Goal: Navigation & Orientation: Find specific page/section

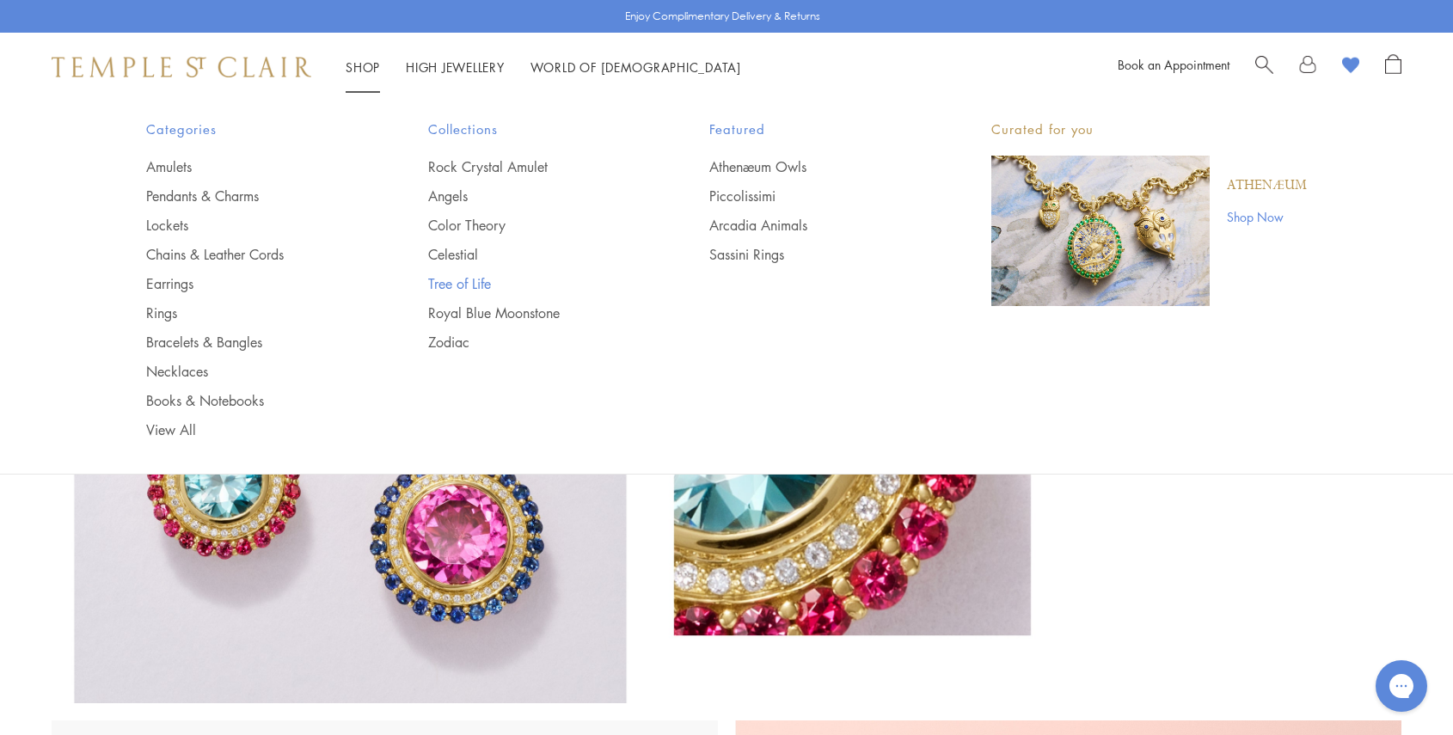
click at [441, 281] on link "Tree of Life" at bounding box center [534, 283] width 213 height 19
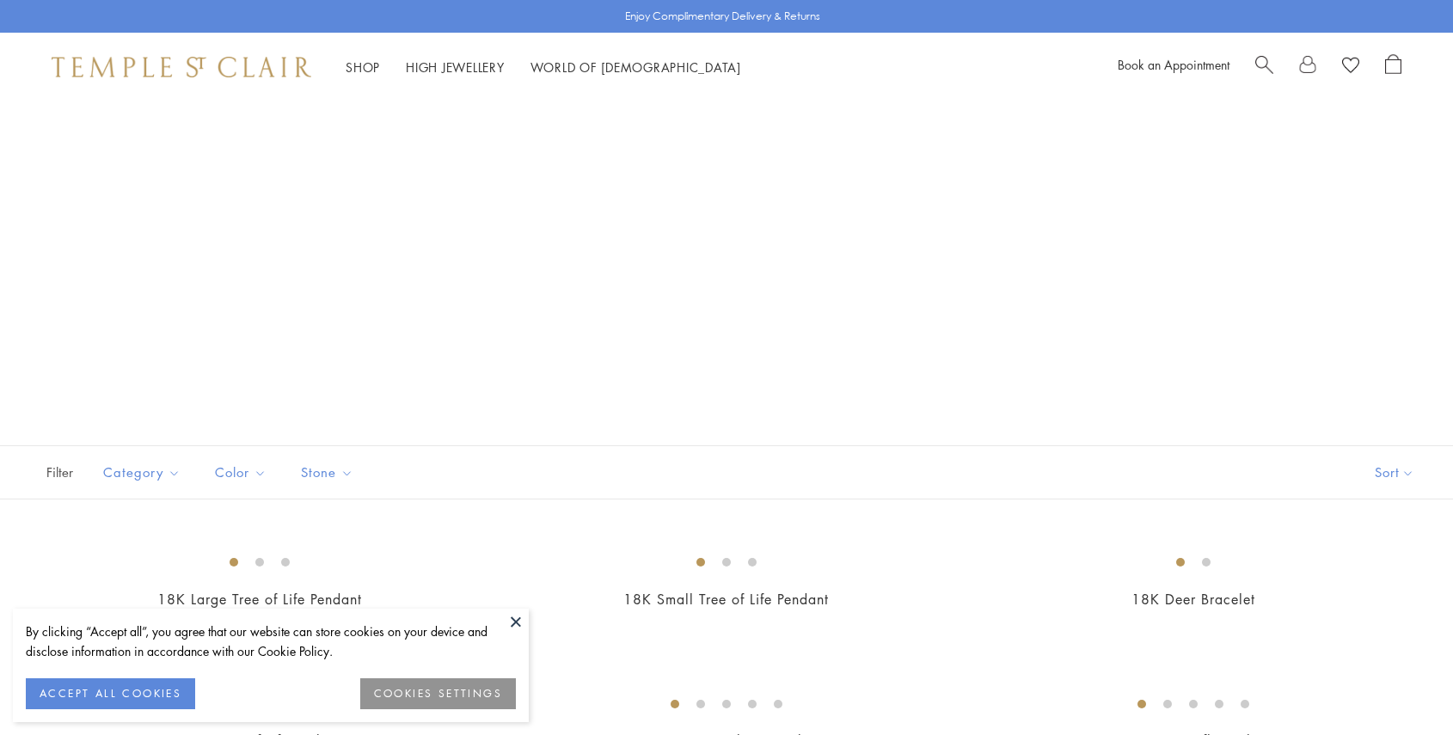
click at [514, 622] on button at bounding box center [516, 622] width 26 height 26
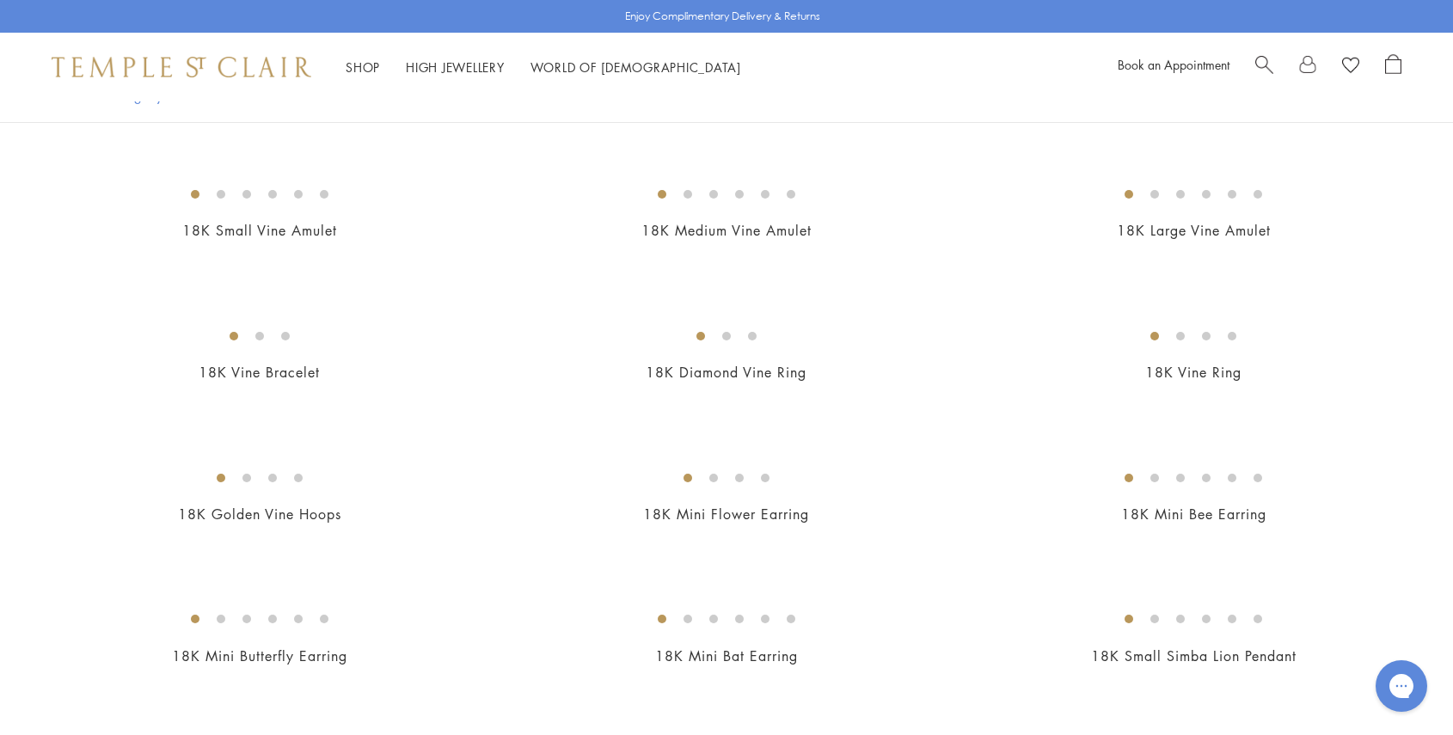
scroll to position [644, 0]
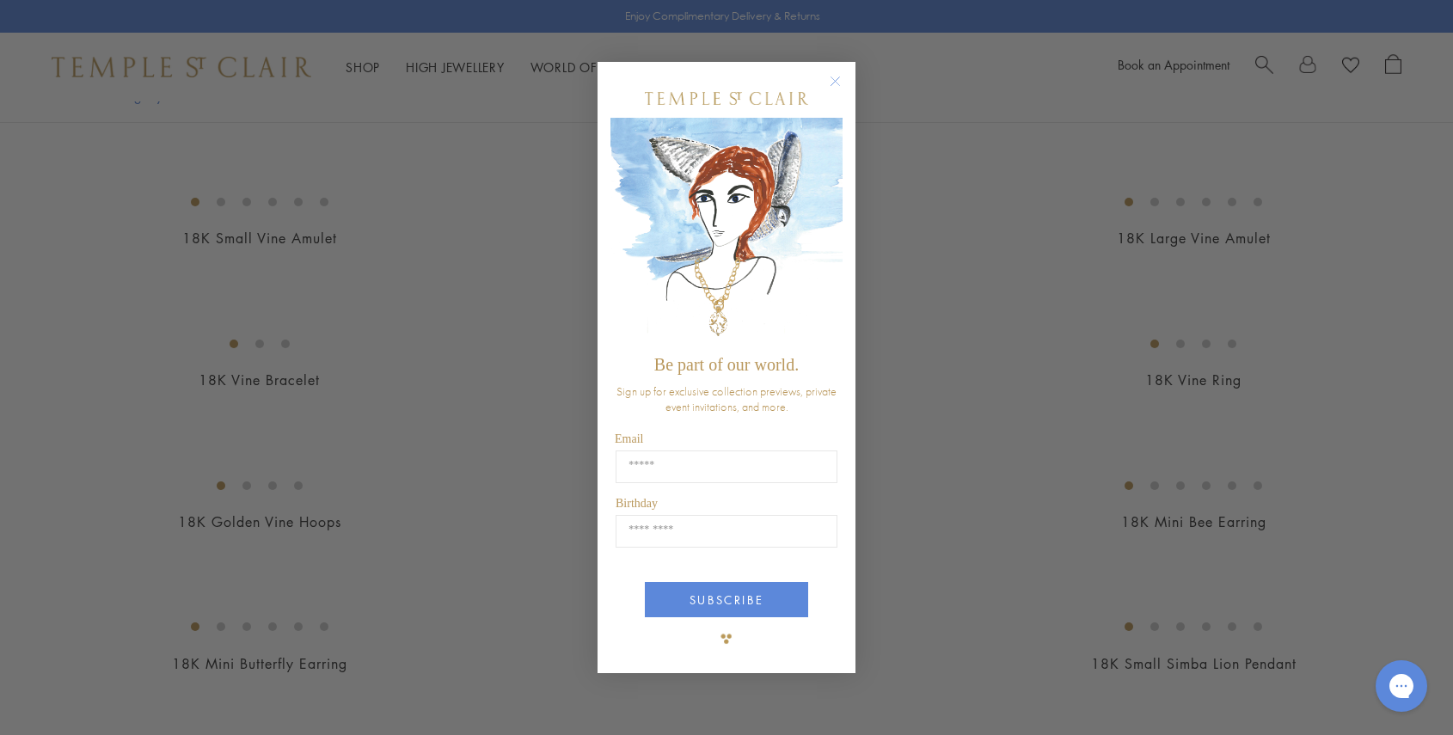
click at [833, 78] on icon "Close dialog" at bounding box center [835, 81] width 21 height 21
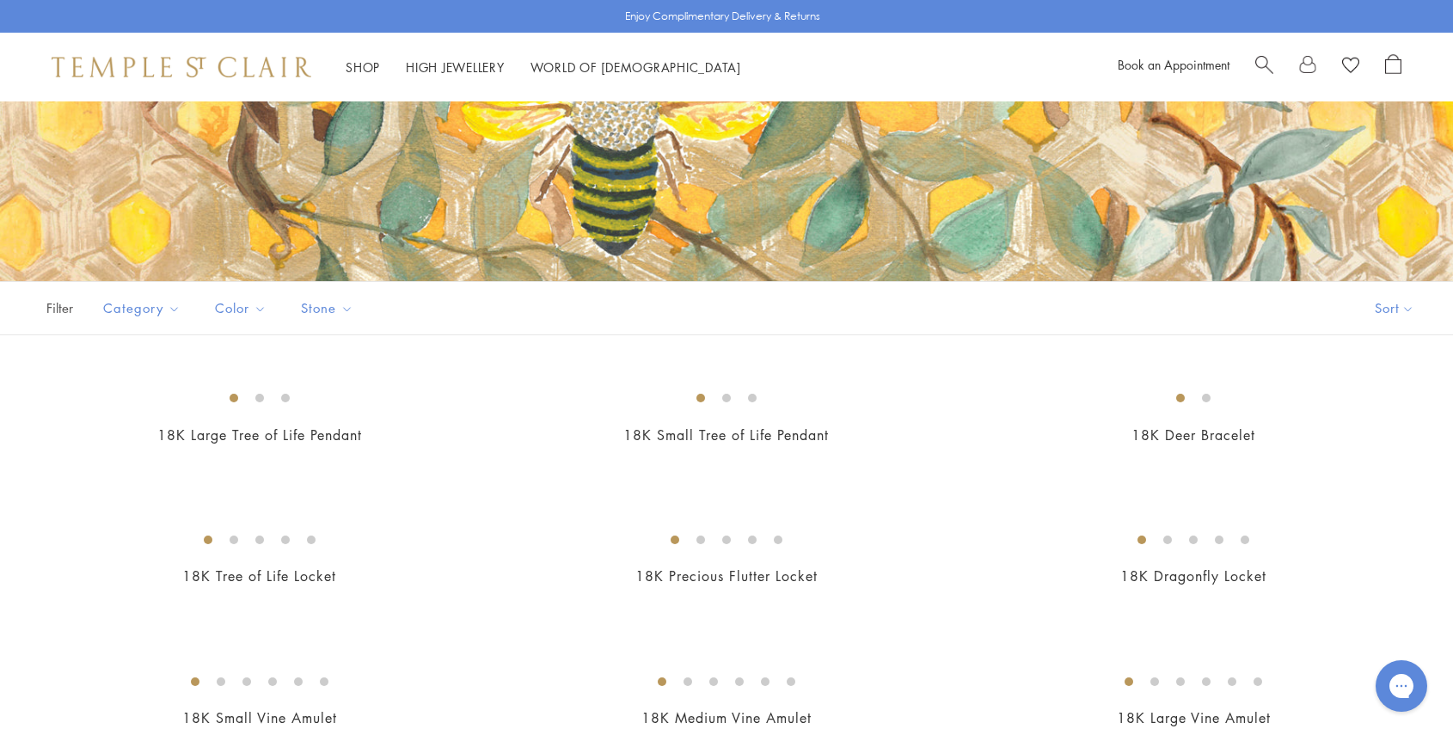
scroll to position [0, 0]
